Goal: Task Accomplishment & Management: Manage account settings

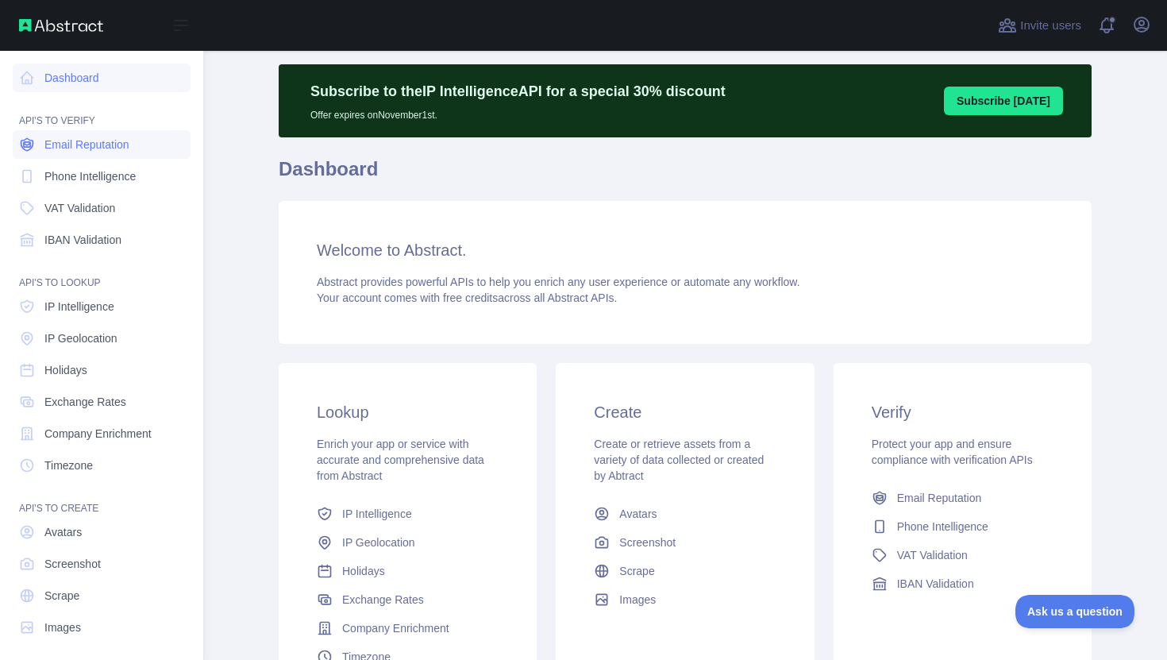
click at [81, 145] on span "Email Reputation" at bounding box center [86, 145] width 85 height 16
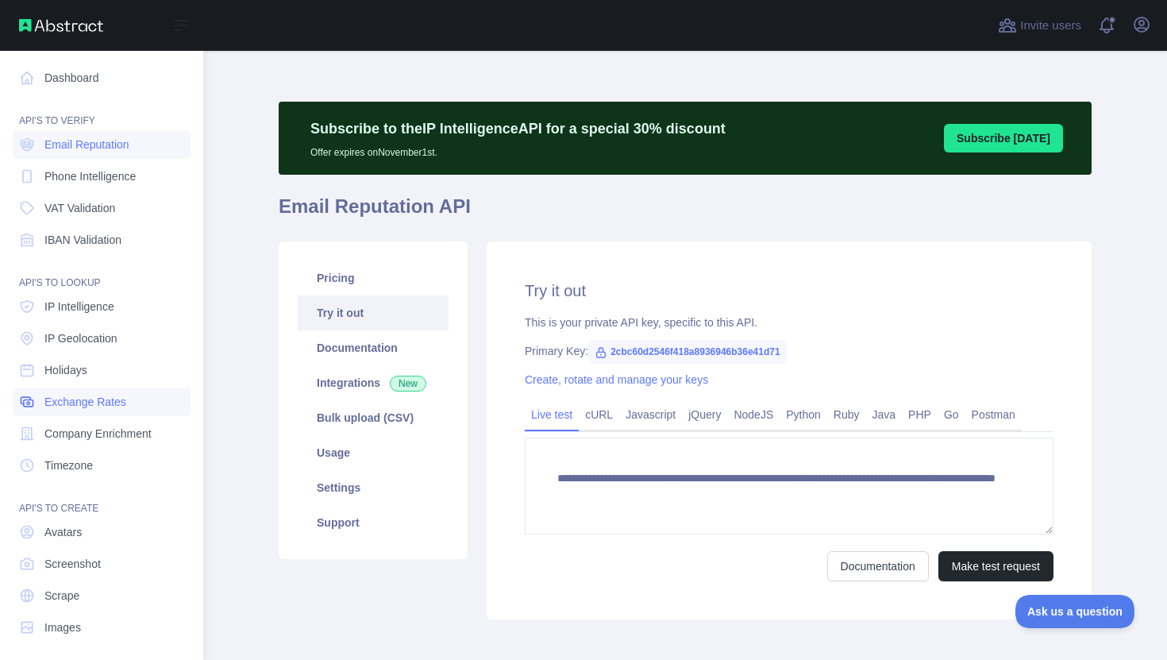
scroll to position [7, 0]
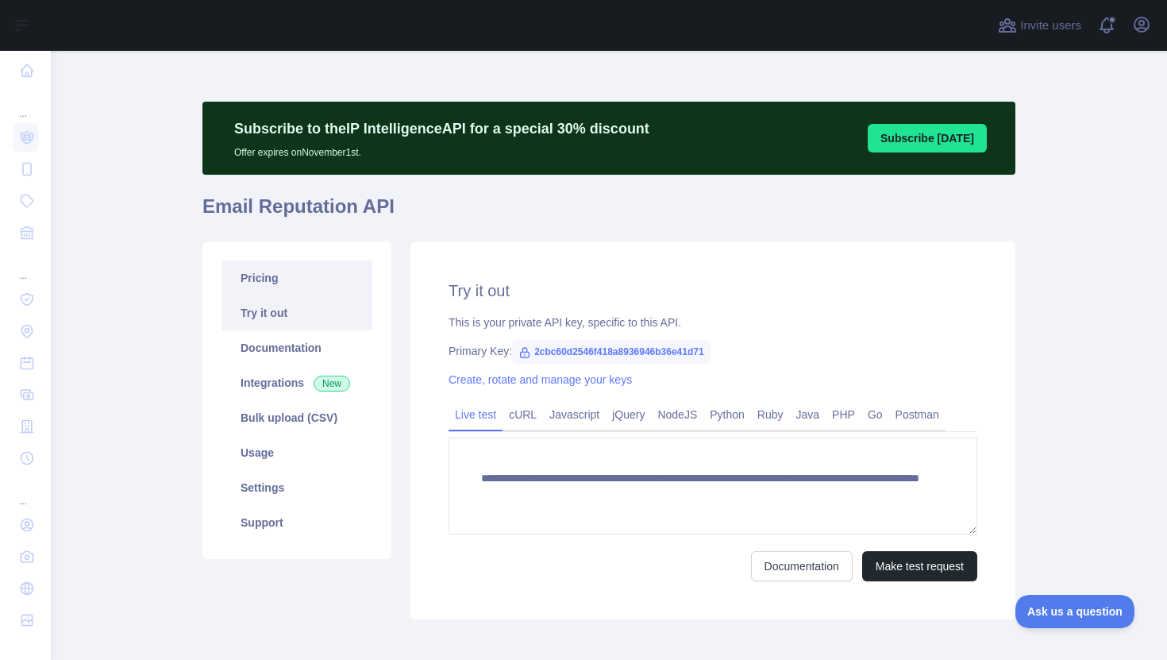
click at [280, 273] on link "Pricing" at bounding box center [296, 277] width 151 height 35
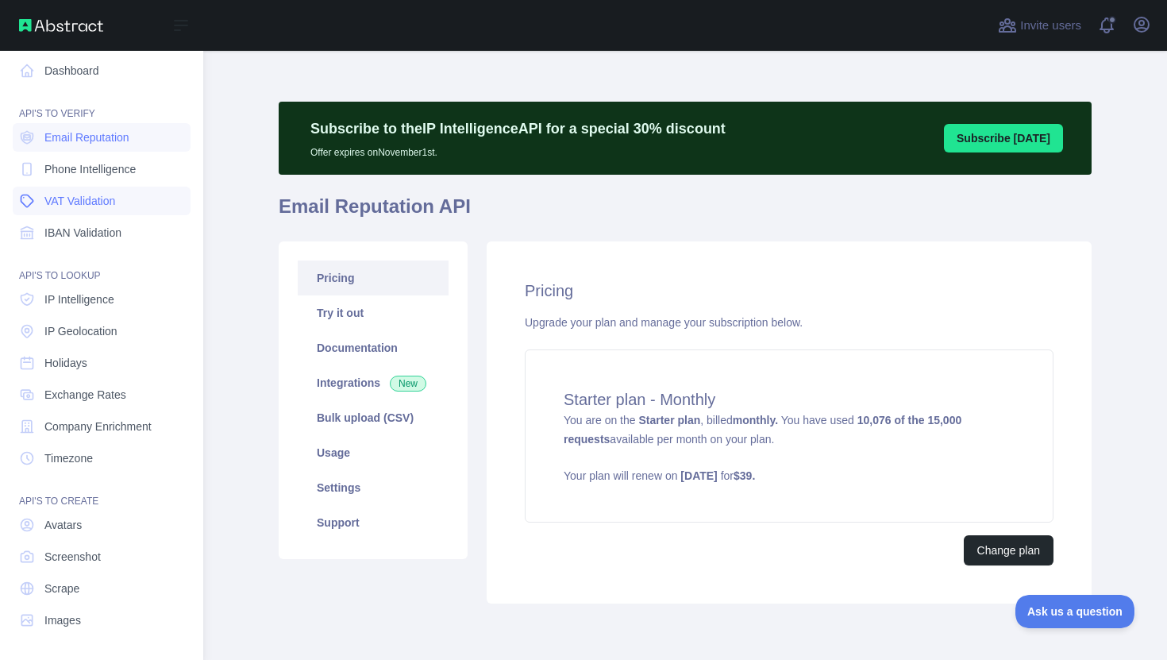
click at [80, 205] on span "VAT Validation" at bounding box center [79, 201] width 71 height 16
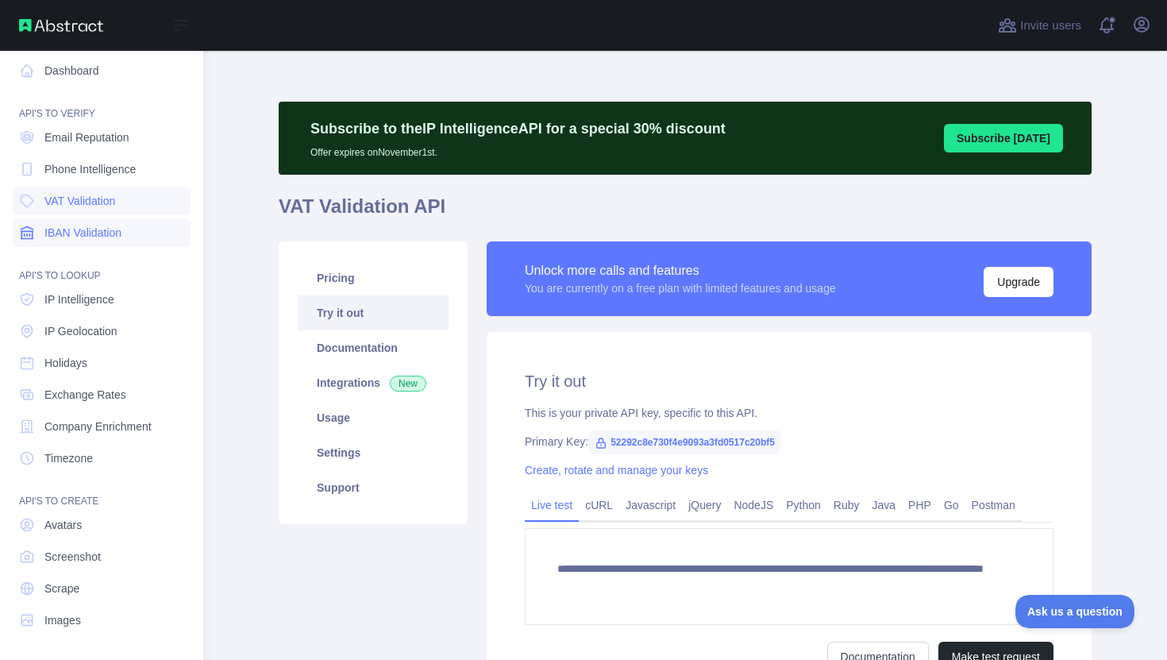
click at [77, 225] on span "IBAN Validation" at bounding box center [82, 233] width 77 height 16
click at [103, 200] on span "VAT Validation" at bounding box center [79, 201] width 71 height 16
click at [113, 164] on span "Phone Intelligence" at bounding box center [89, 169] width 91 height 16
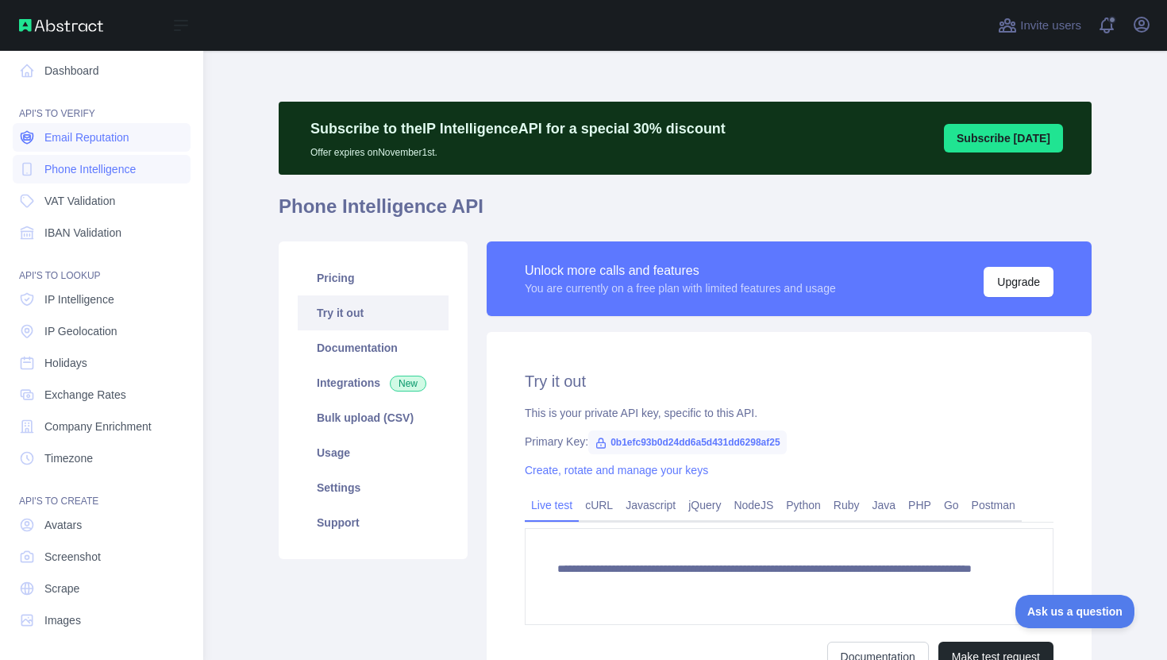
click at [118, 131] on span "Email Reputation" at bounding box center [86, 137] width 85 height 16
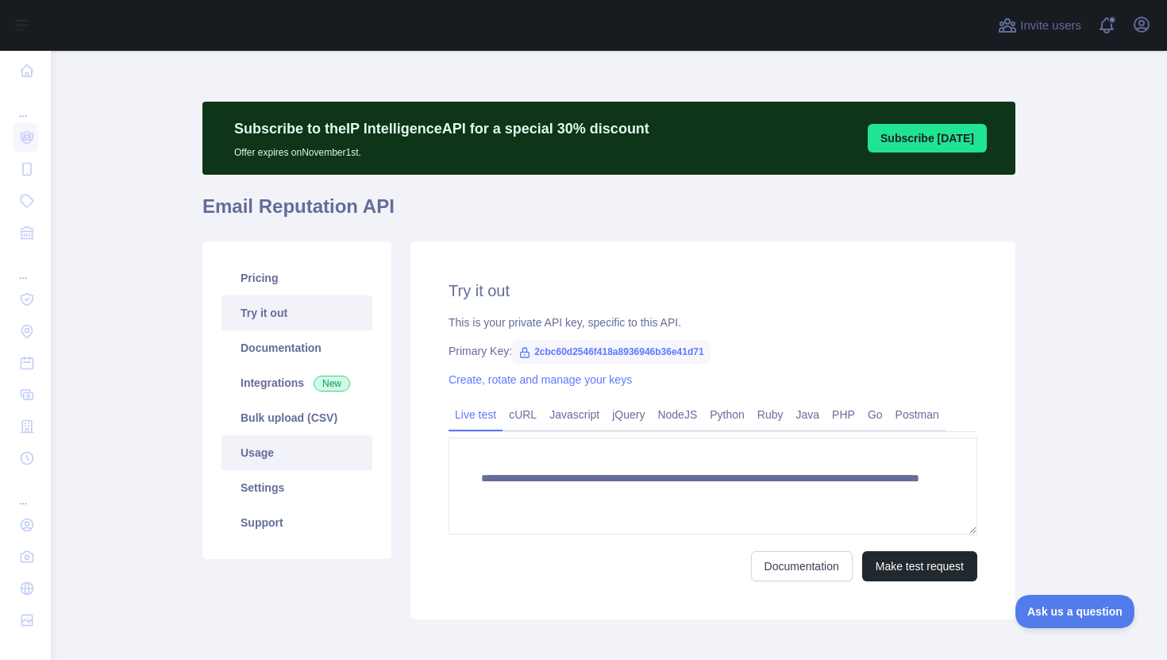
click at [273, 459] on link "Usage" at bounding box center [296, 452] width 151 height 35
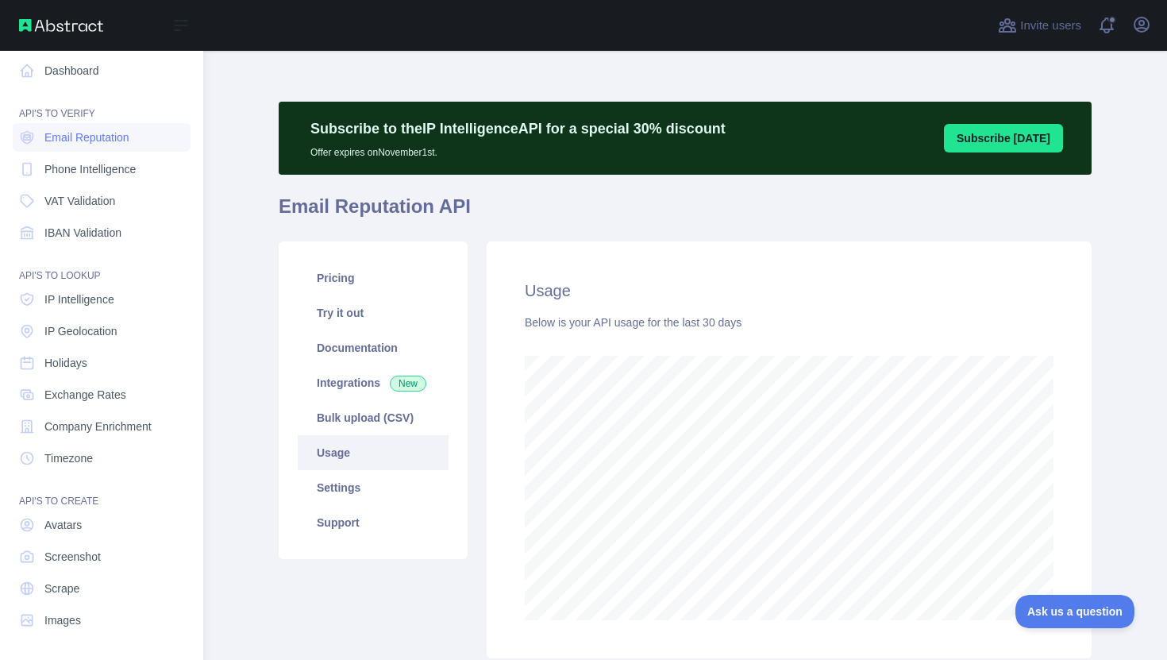
scroll to position [793258, 792903]
click at [61, 52] on nav "Dashboard API'S TO VERIFY Email Reputation Phone Intelligence VAT Validation IB…" at bounding box center [102, 339] width 178 height 591
click at [58, 77] on link "Dashboard" at bounding box center [102, 70] width 178 height 29
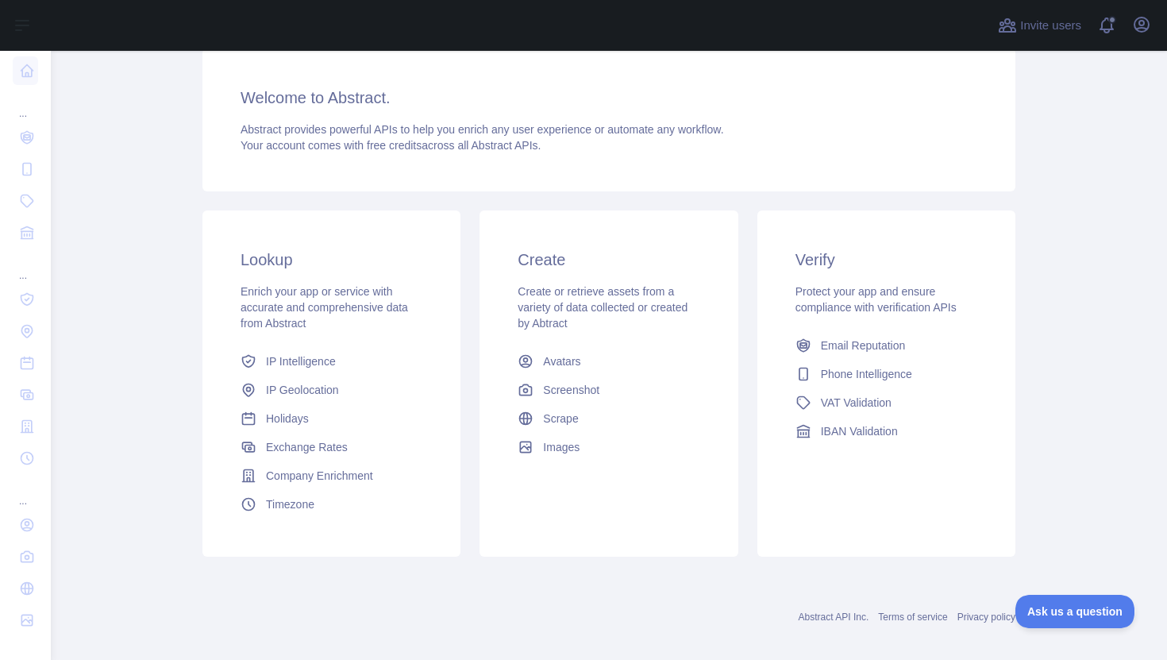
scroll to position [204, 0]
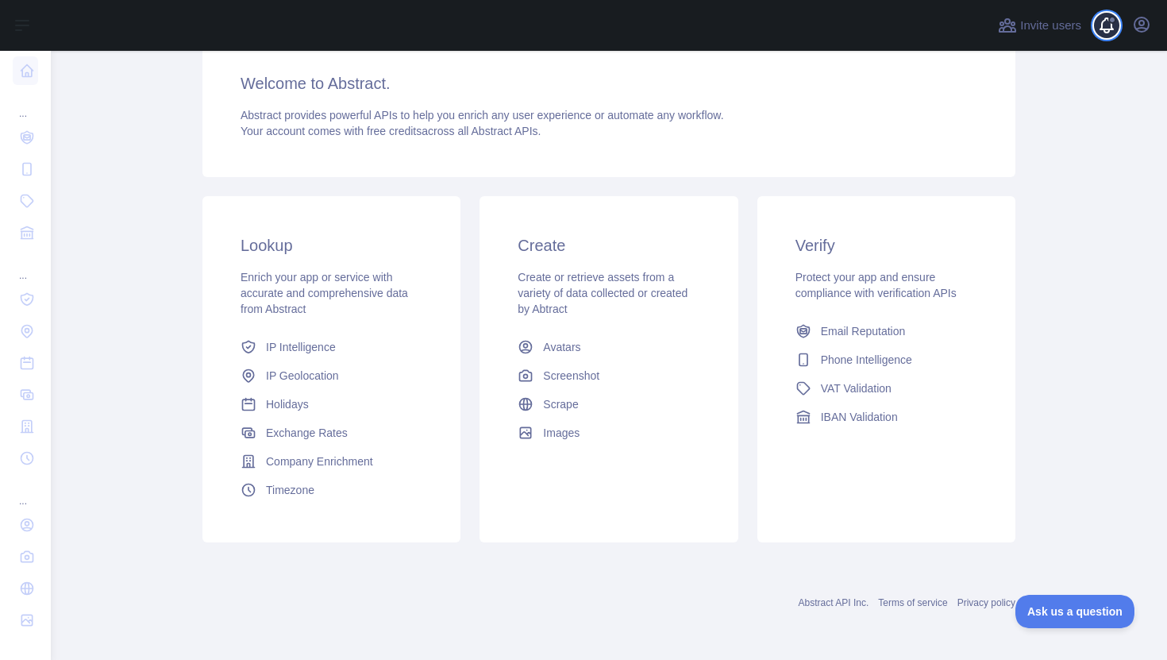
click at [1107, 21] on span at bounding box center [1113, 25] width 32 height 51
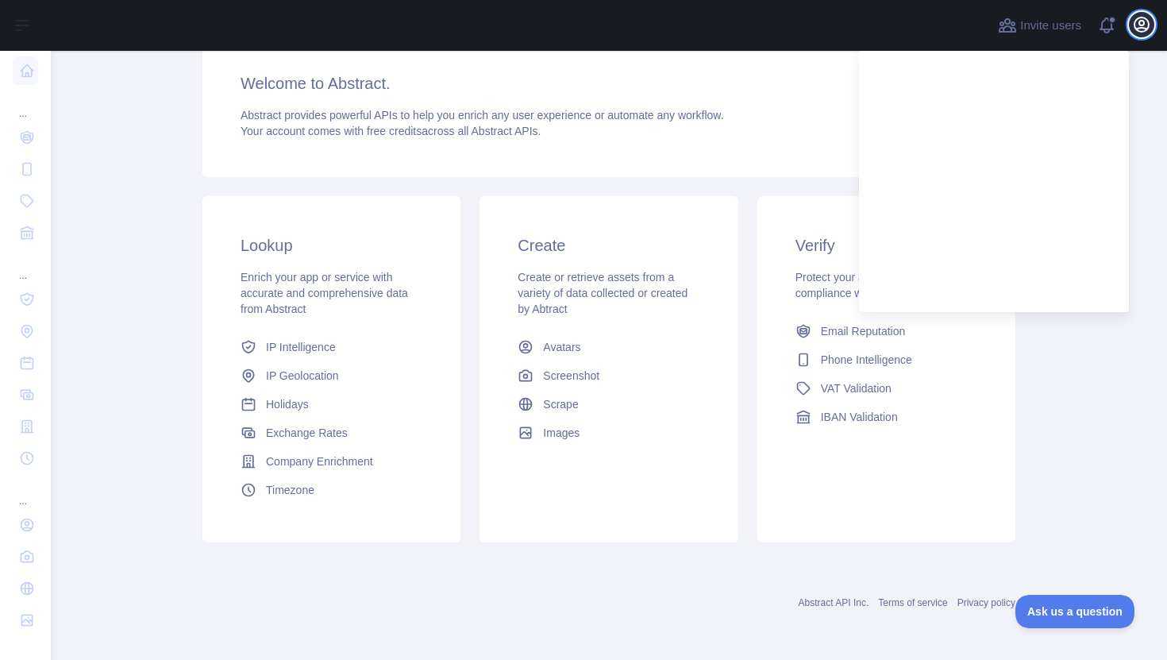
click at [1152, 23] on button "Open user menu" at bounding box center [1141, 24] width 25 height 25
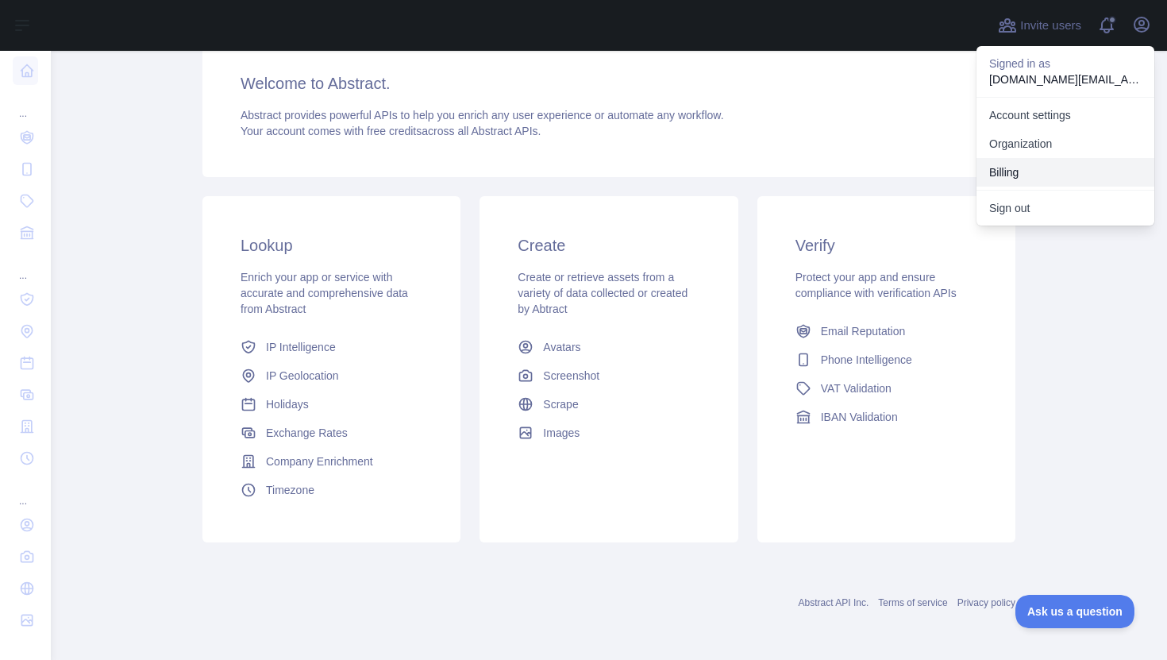
click at [1014, 170] on button "Billing" at bounding box center [1065, 172] width 178 height 29
